Goal: Transaction & Acquisition: Subscribe to service/newsletter

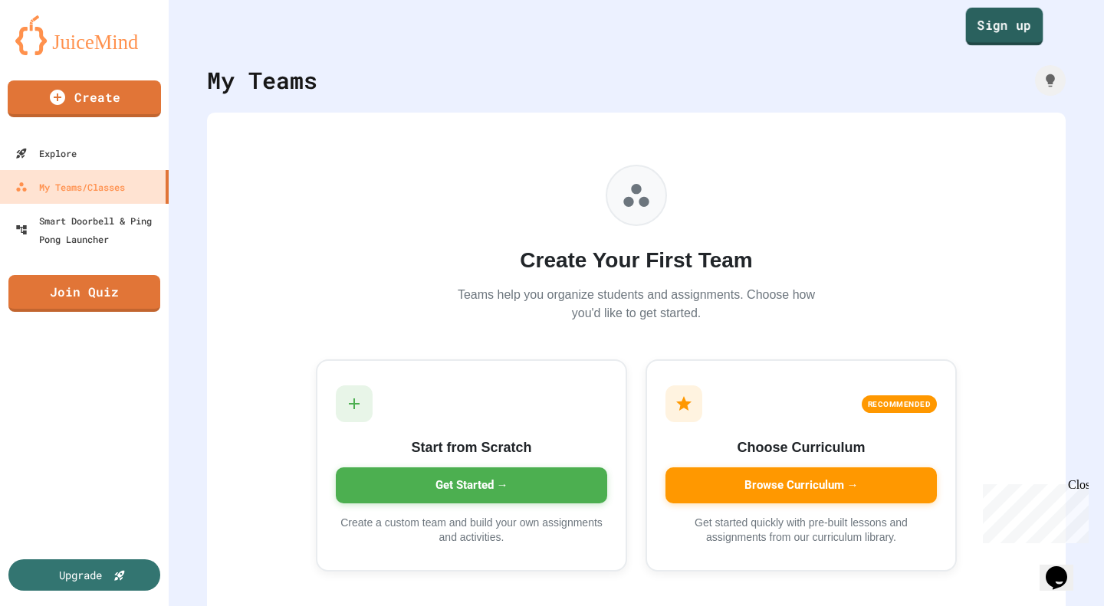
click at [1010, 31] on link "Sign up" at bounding box center [1004, 27] width 77 height 38
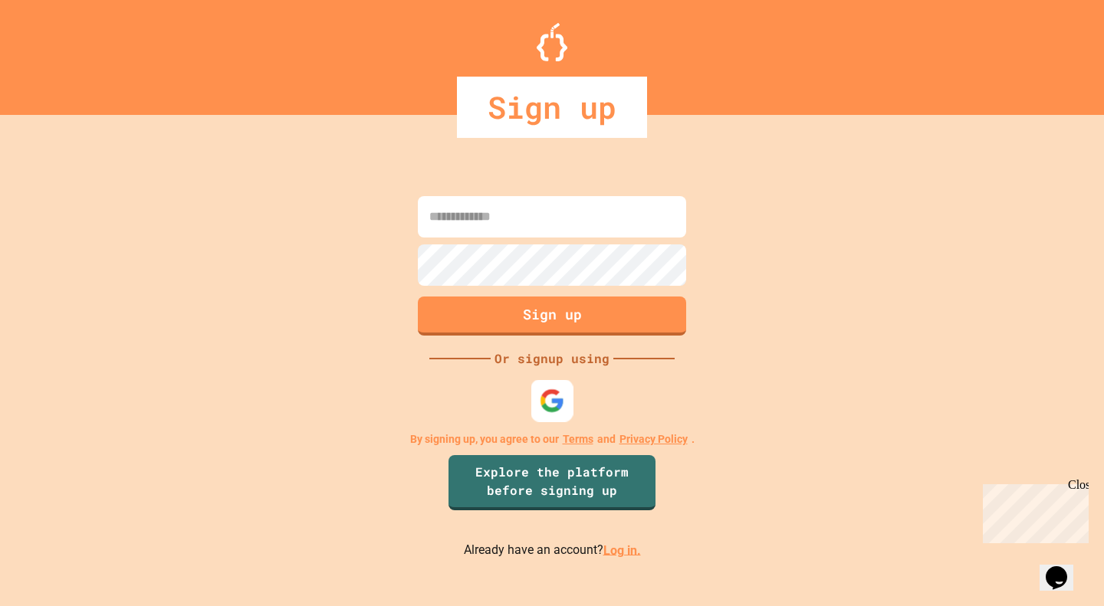
click at [546, 392] on img at bounding box center [552, 400] width 25 height 25
click at [292, 324] on div "Sign up Or signup using By signing up, you agree to our Terms and Privacy Polic…" at bounding box center [552, 376] width 1104 height 461
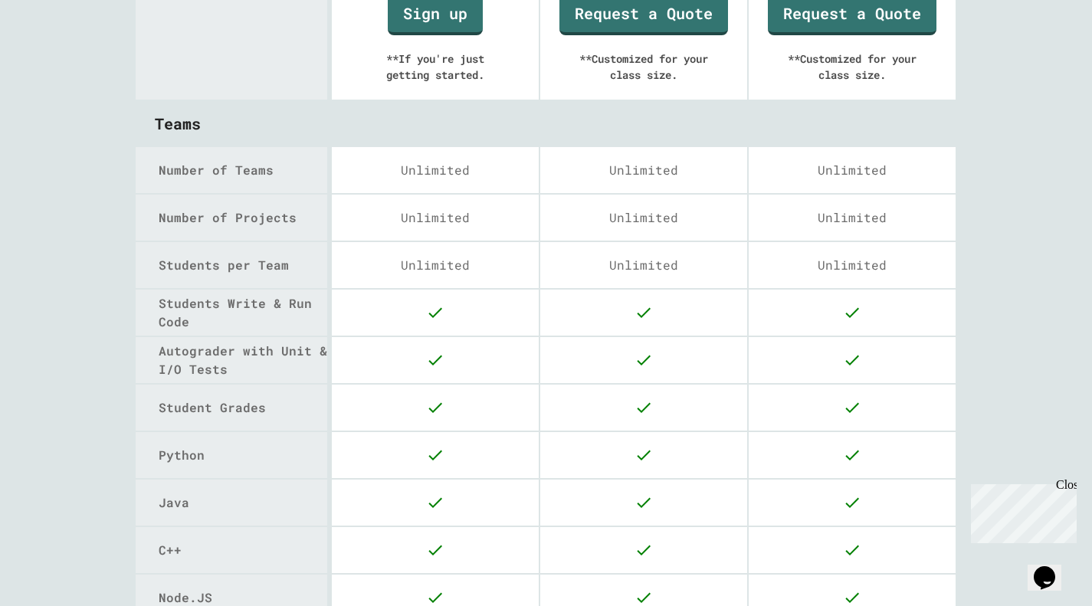
scroll to position [77, 0]
